Goal: Information Seeking & Learning: Understand process/instructions

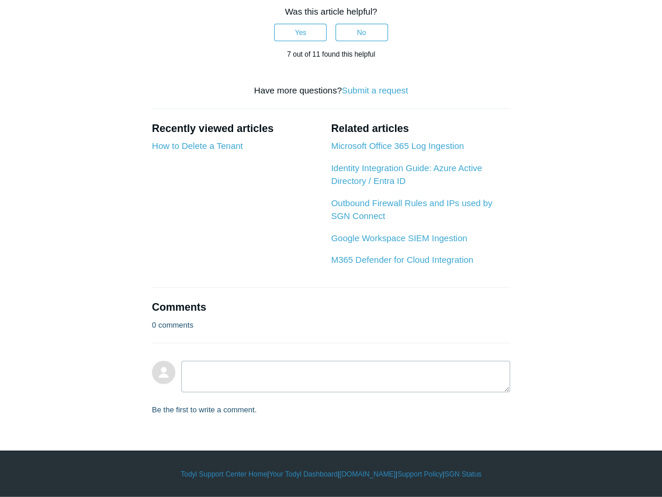
scroll to position [1520, 0]
